Goal: Book appointment/travel/reservation

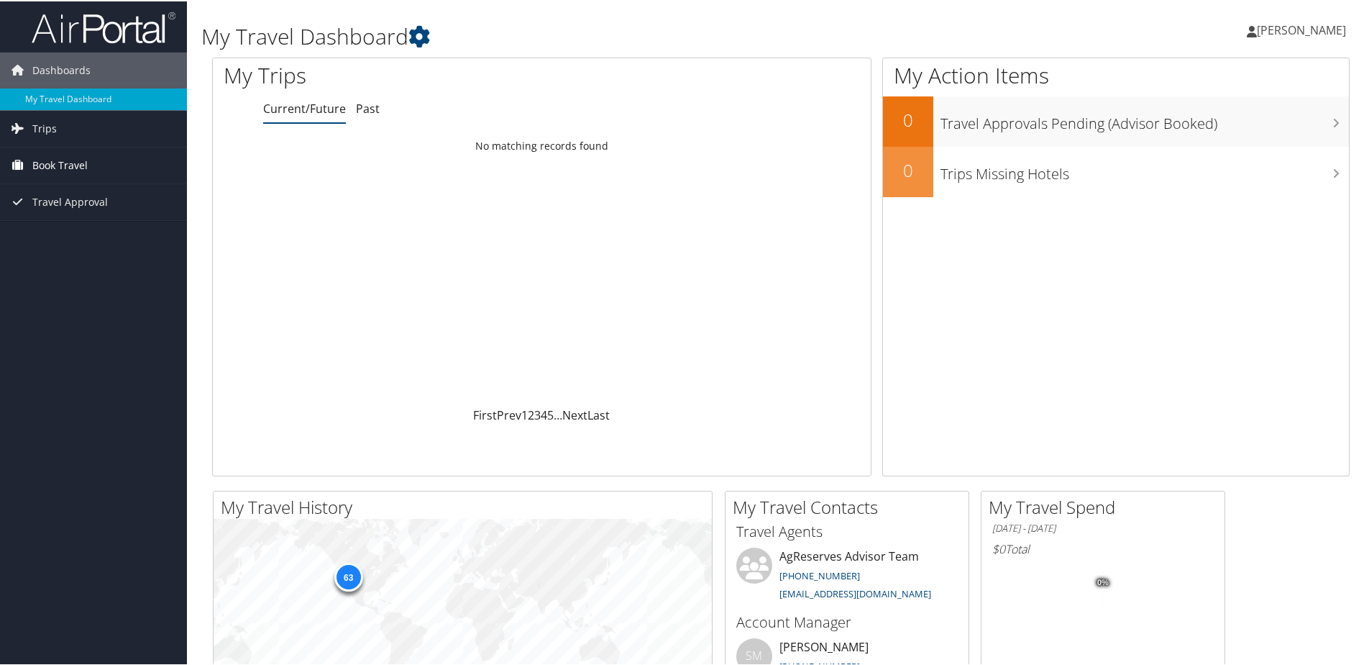
click at [42, 163] on span "Book Travel" at bounding box center [59, 164] width 55 height 36
click at [73, 234] on link "Book/Manage Online Trips" at bounding box center [93, 236] width 187 height 22
